Goal: Transaction & Acquisition: Purchase product/service

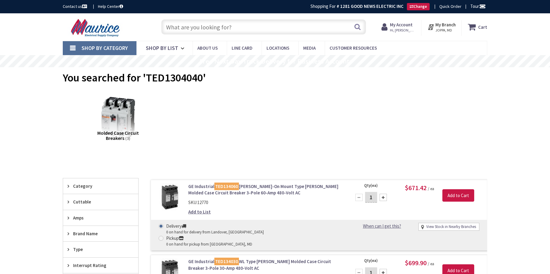
click at [232, 28] on input "text" at bounding box center [263, 26] width 205 height 15
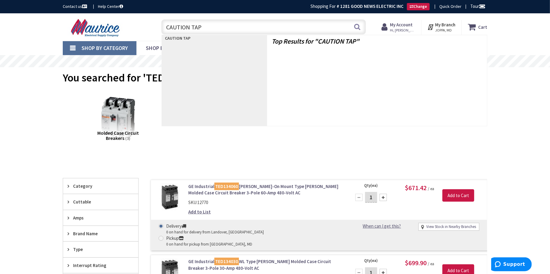
type input "CAUTION TAPE"
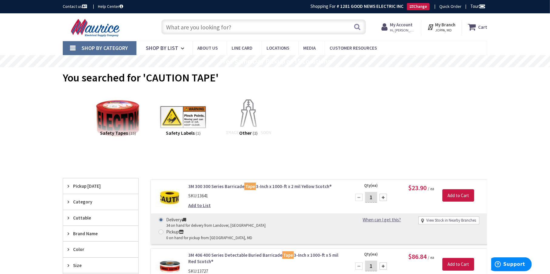
click at [211, 24] on input "text" at bounding box center [263, 26] width 205 height 15
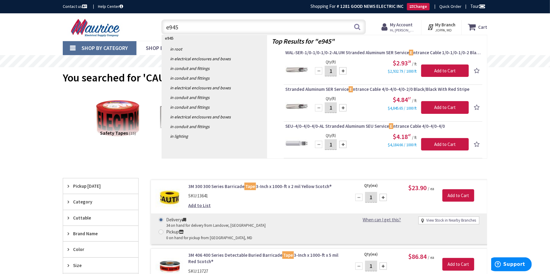
type input "e945d"
